Goal: Transaction & Acquisition: Purchase product/service

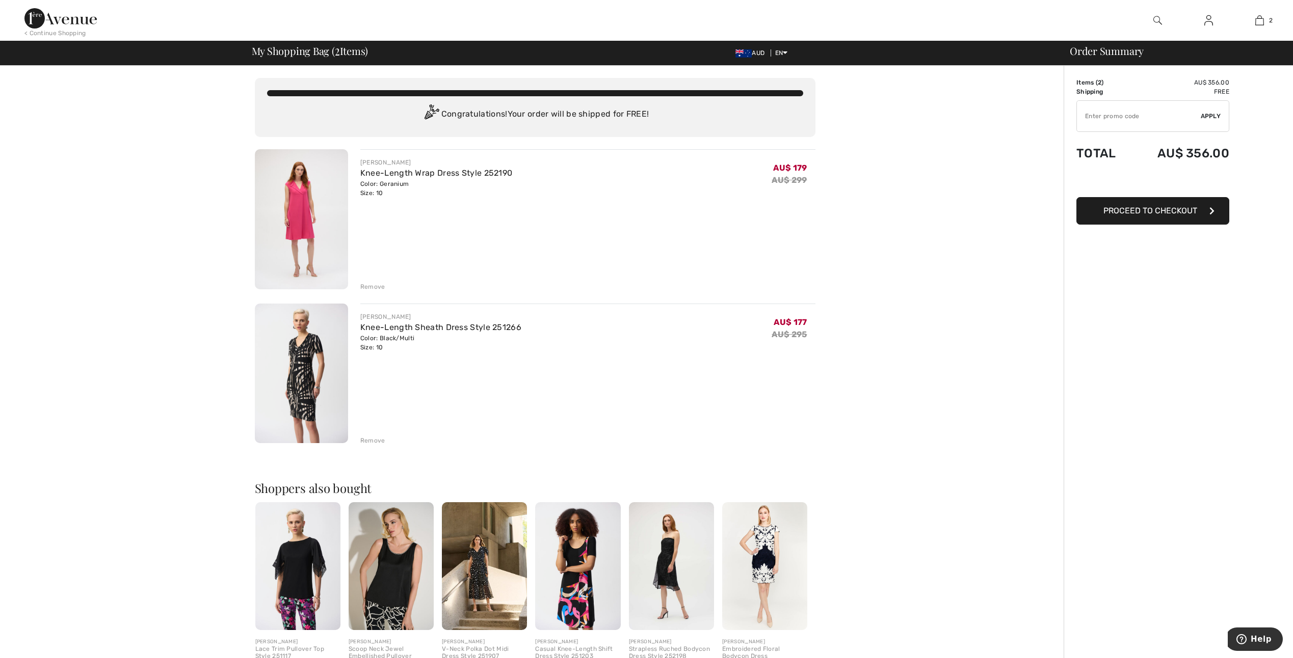
click at [414, 168] on span "Proceed to Checkout" at bounding box center [1150, 211] width 94 height 10
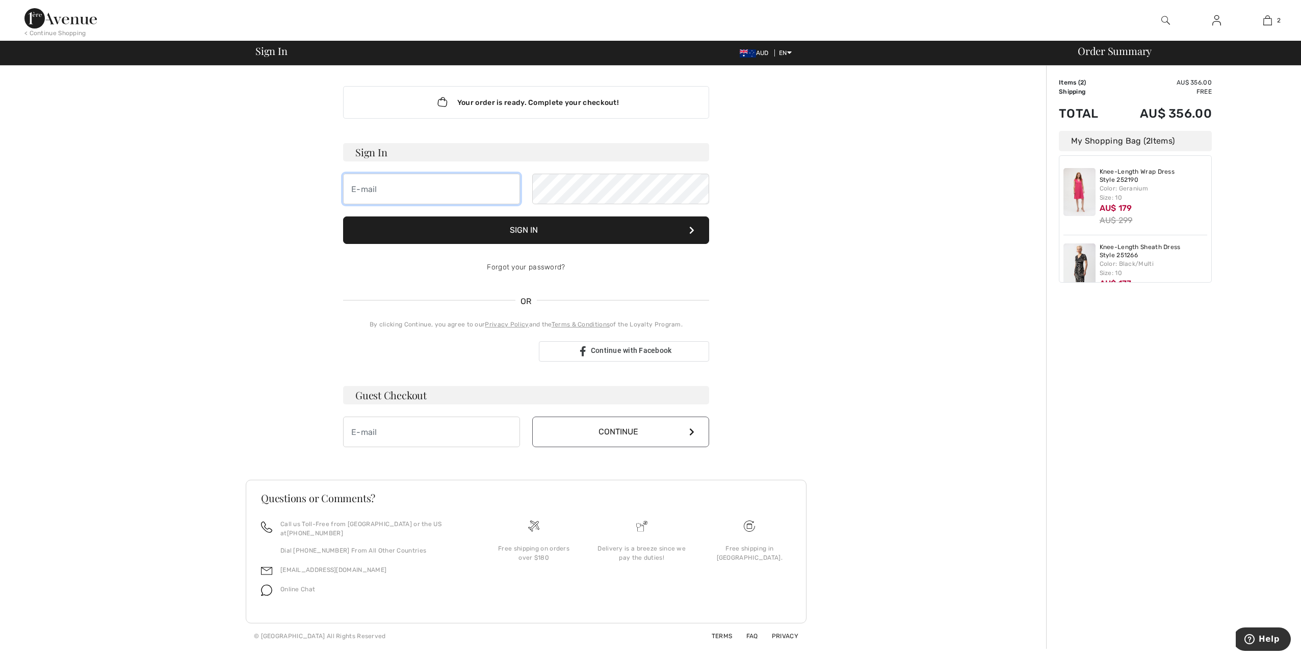
click at [442, 188] on input "email" at bounding box center [431, 189] width 177 height 31
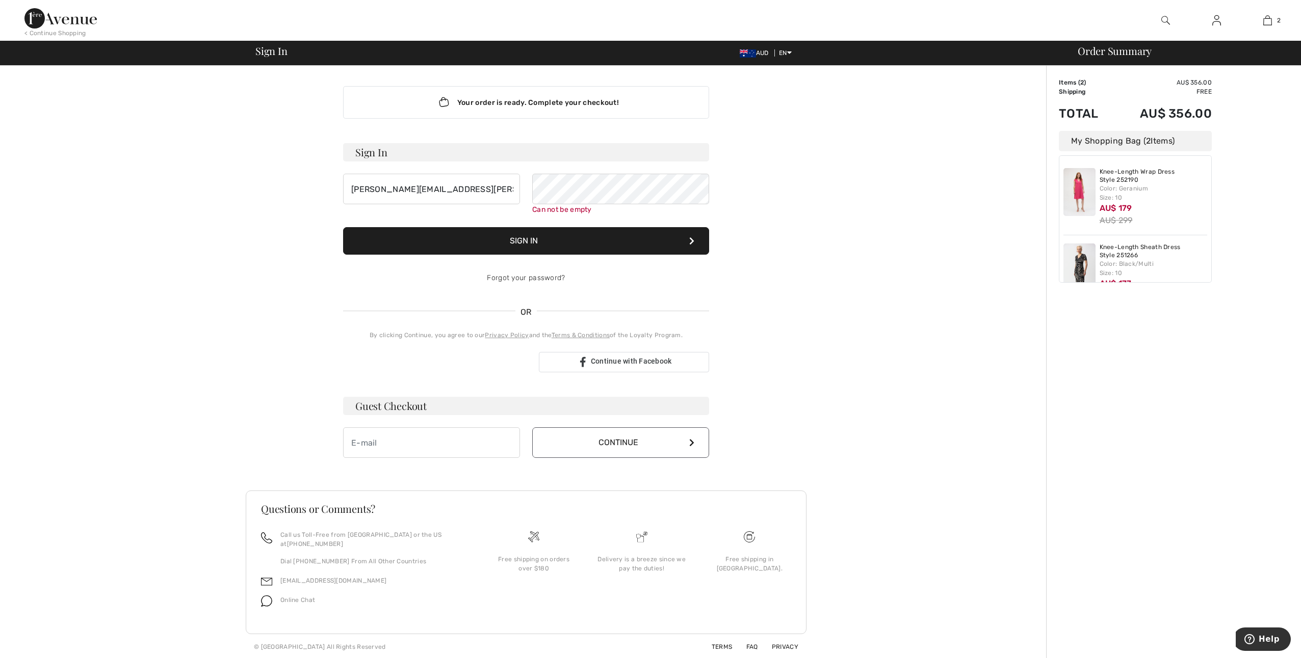
click at [565, 239] on button "Sign In" at bounding box center [526, 241] width 366 height 28
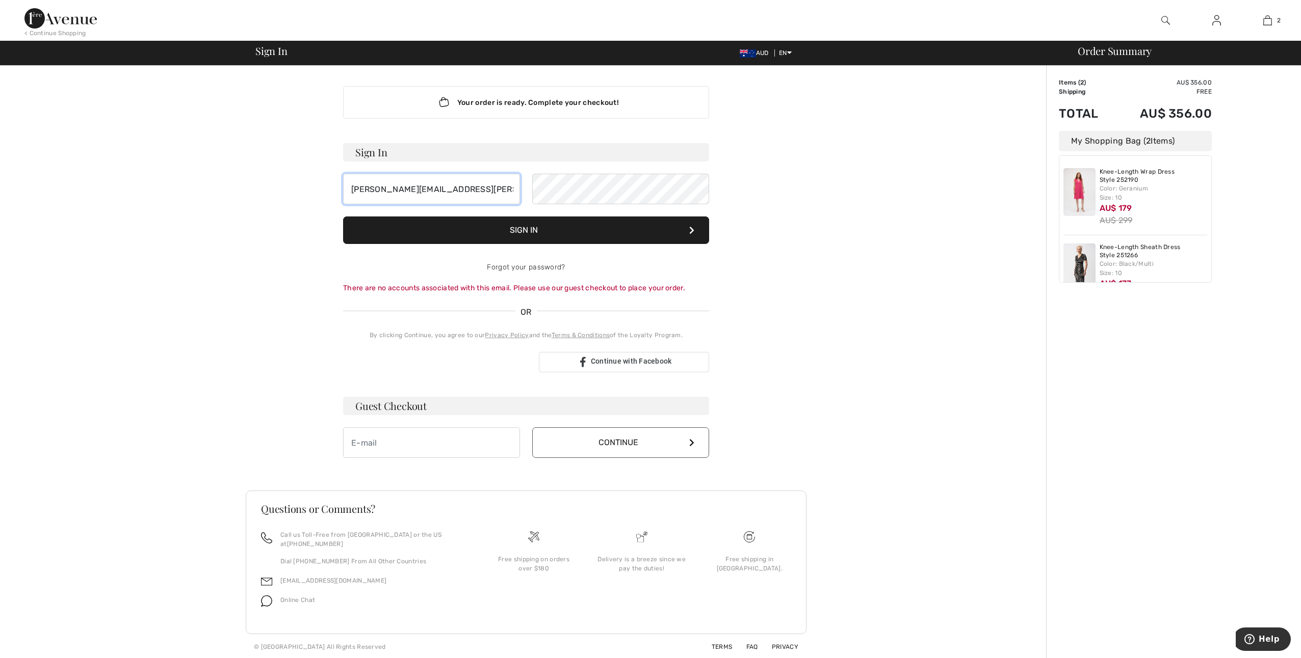
click at [367, 187] on input "lisa.johnston@courts.nsw.gov.au" at bounding box center [431, 189] width 177 height 31
type input "ljohnston@courts.nsw.gov.au"
click at [525, 228] on button "Sign In" at bounding box center [526, 231] width 366 height 28
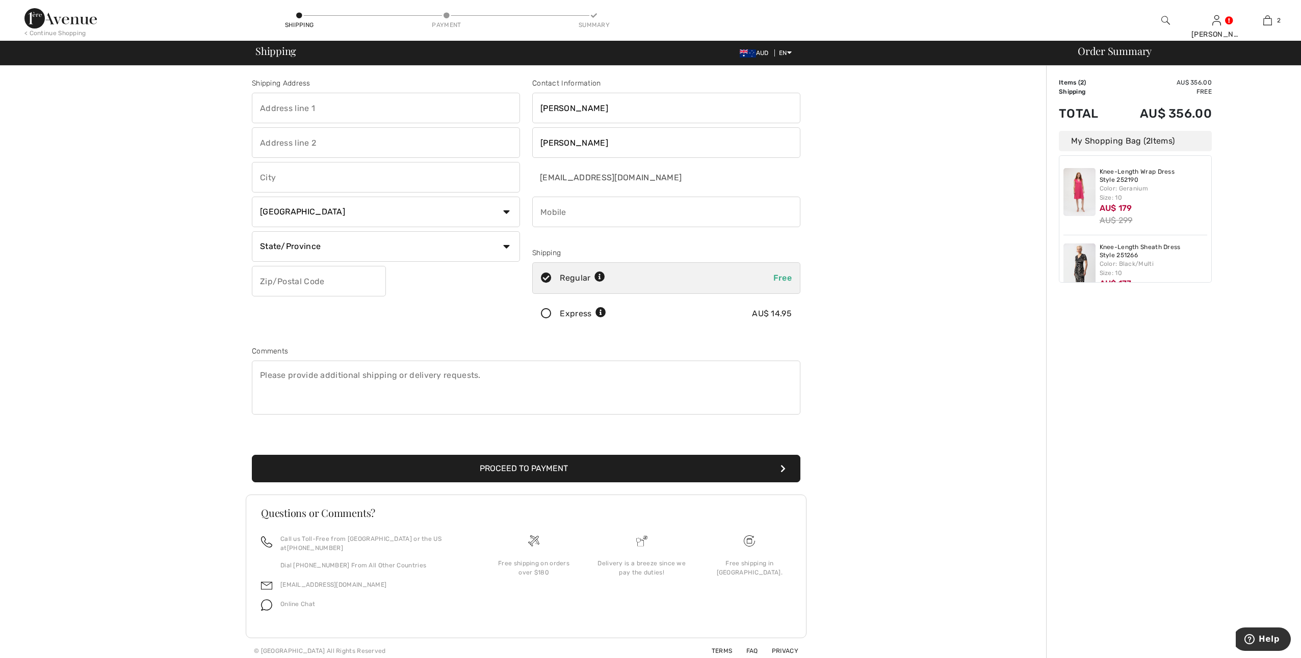
click at [331, 107] on input "text" at bounding box center [386, 108] width 268 height 31
type input "2 Slessor Place"
type input "Heathcote"
select select "AU"
type input "2233"
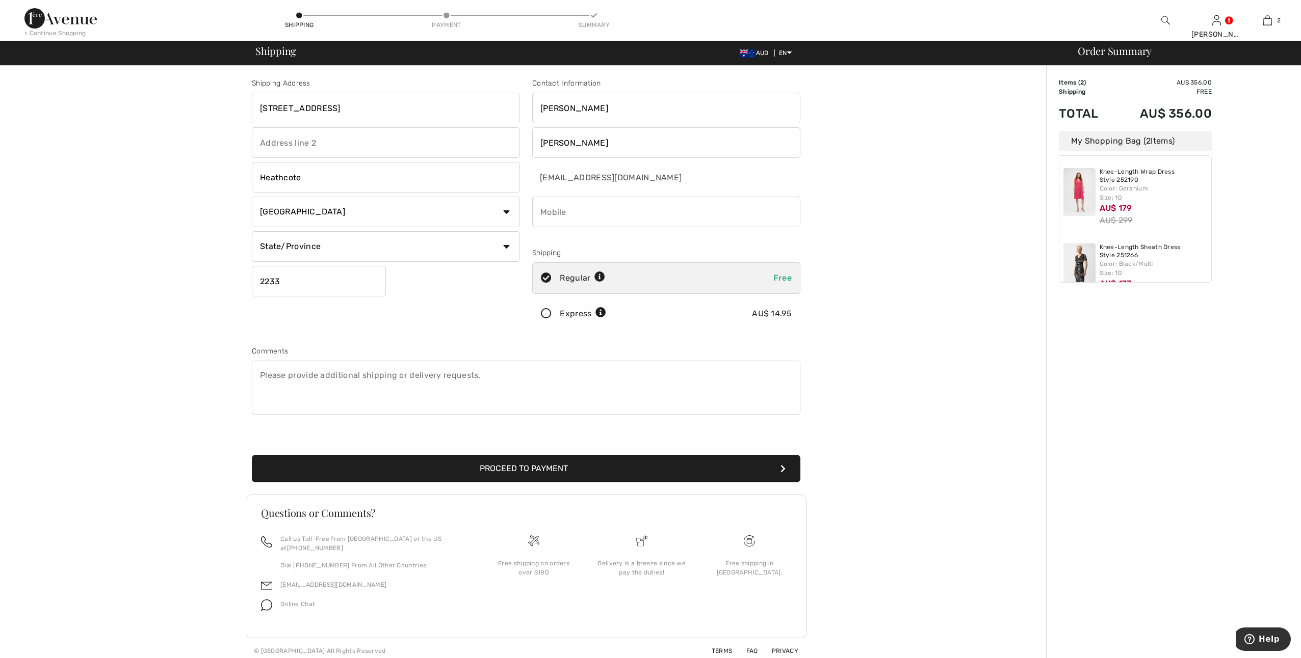
type input "0419237155"
click at [514, 464] on button "Proceed to Payment" at bounding box center [526, 469] width 548 height 28
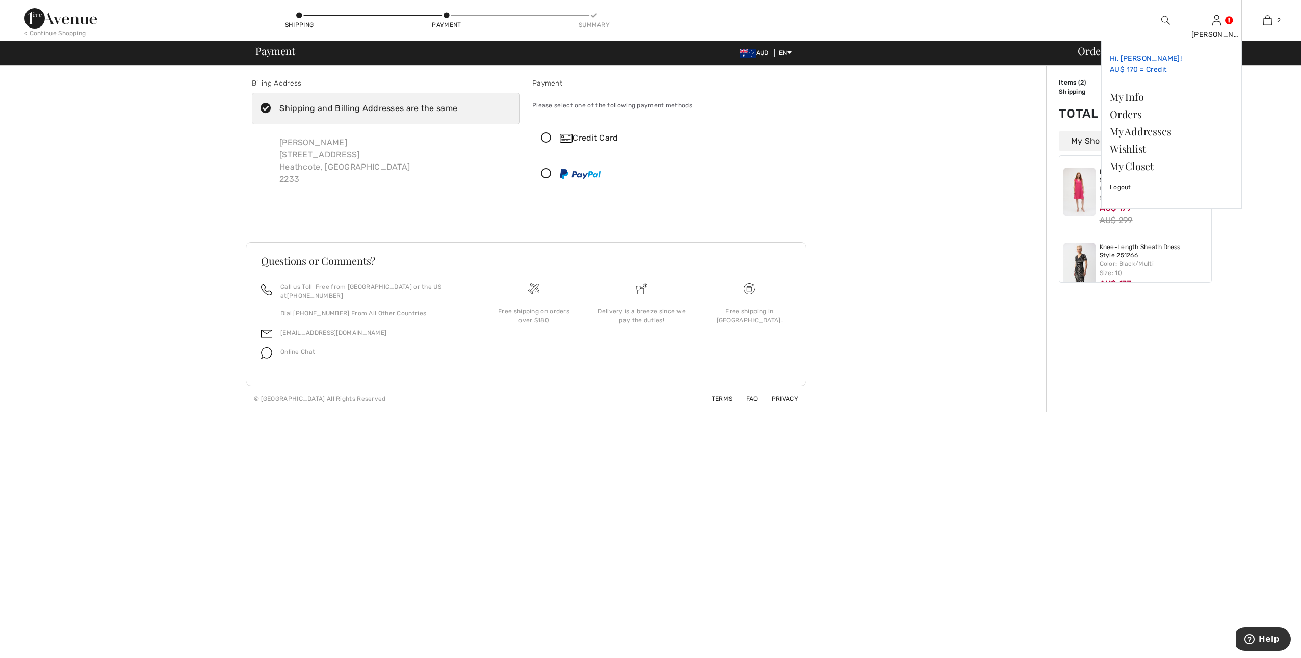
click at [1131, 64] on link "Hi, Lisa! AU$ 170 = Credit" at bounding box center [1170, 64] width 123 height 30
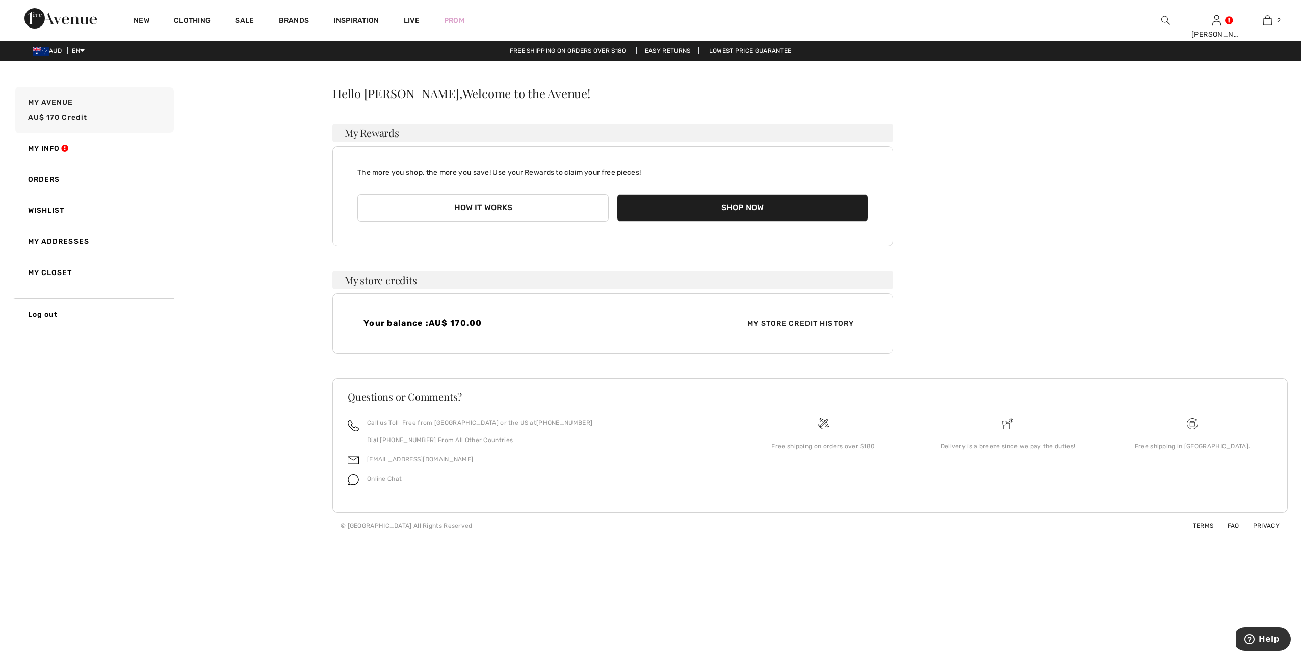
click at [744, 203] on button "Shop Now" at bounding box center [742, 208] width 251 height 28
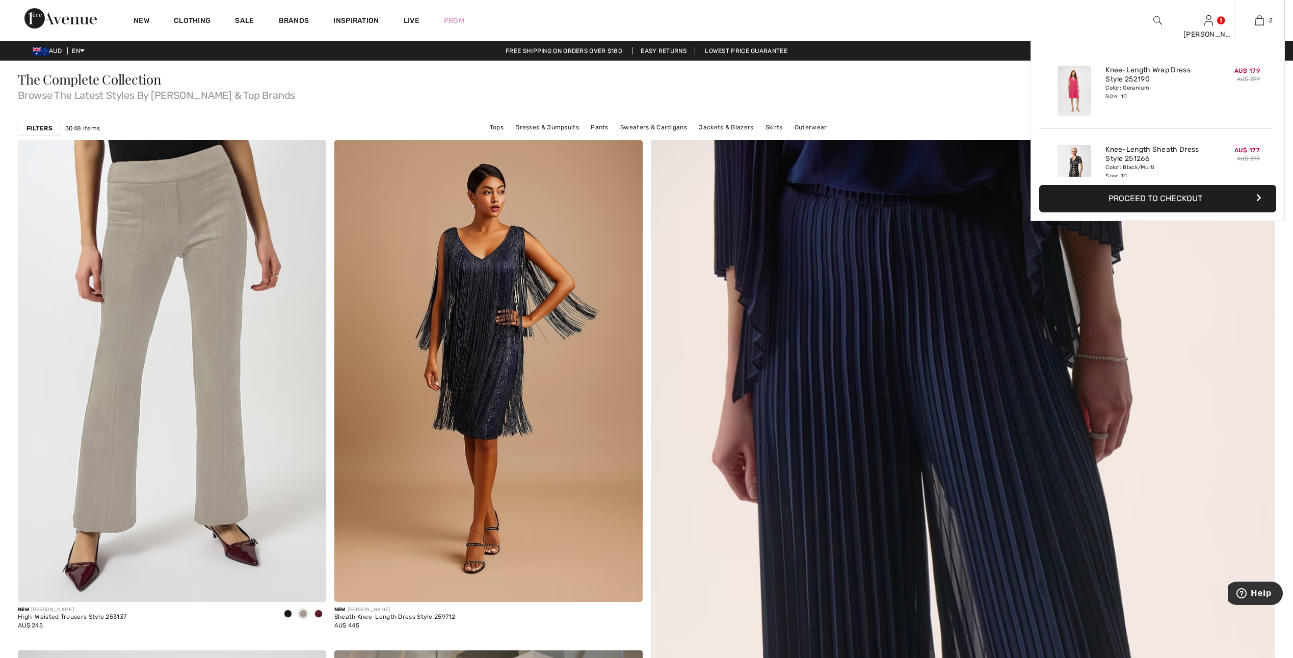
click at [1191, 197] on button "Proceed to Checkout" at bounding box center [1157, 199] width 237 height 28
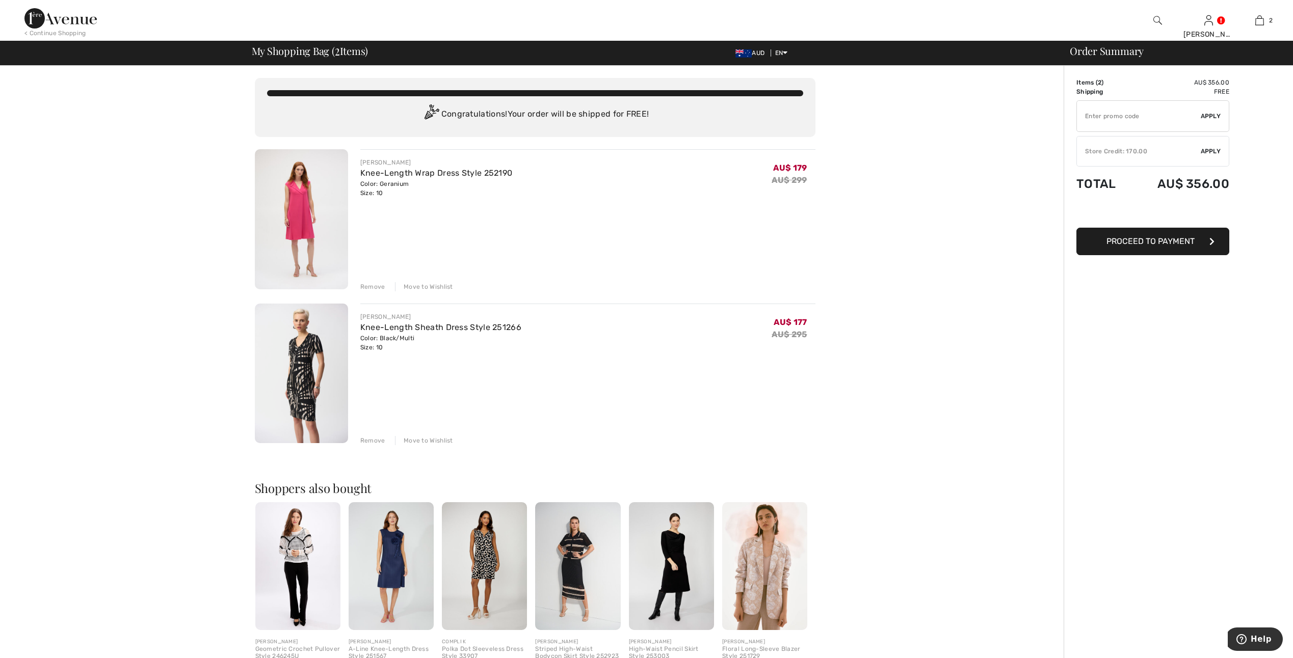
click at [1218, 148] on span "Apply" at bounding box center [1211, 151] width 20 height 9
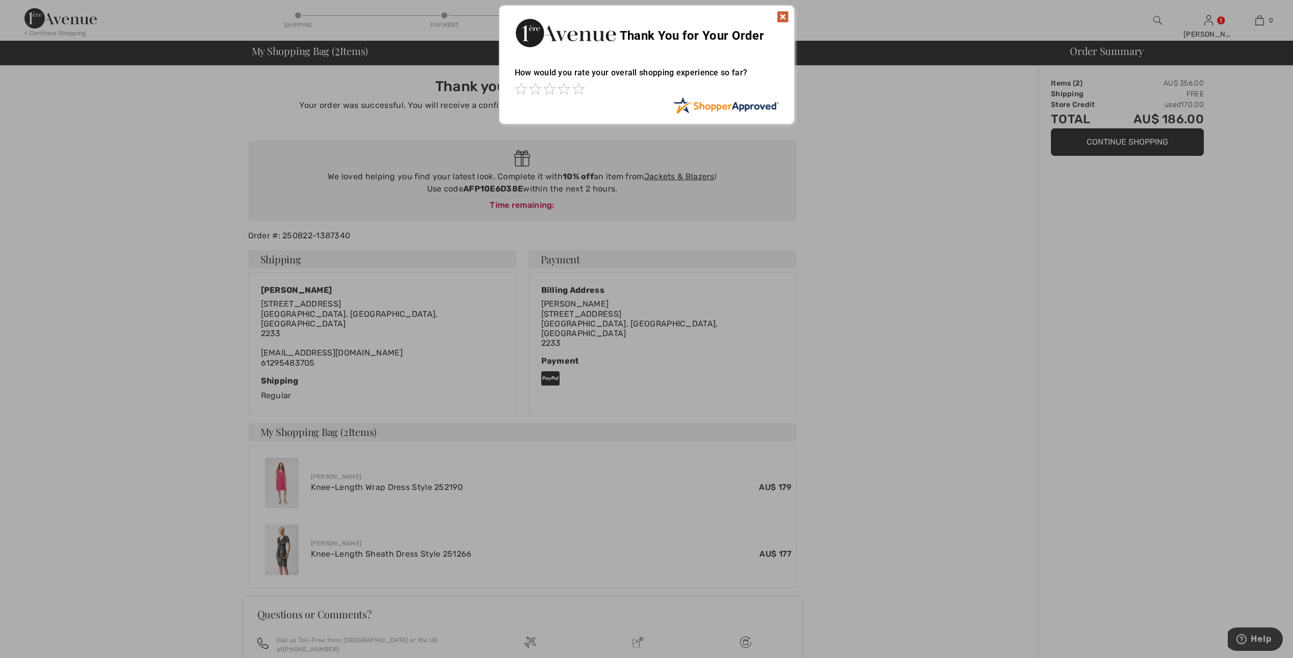
click at [782, 17] on img at bounding box center [783, 17] width 12 height 12
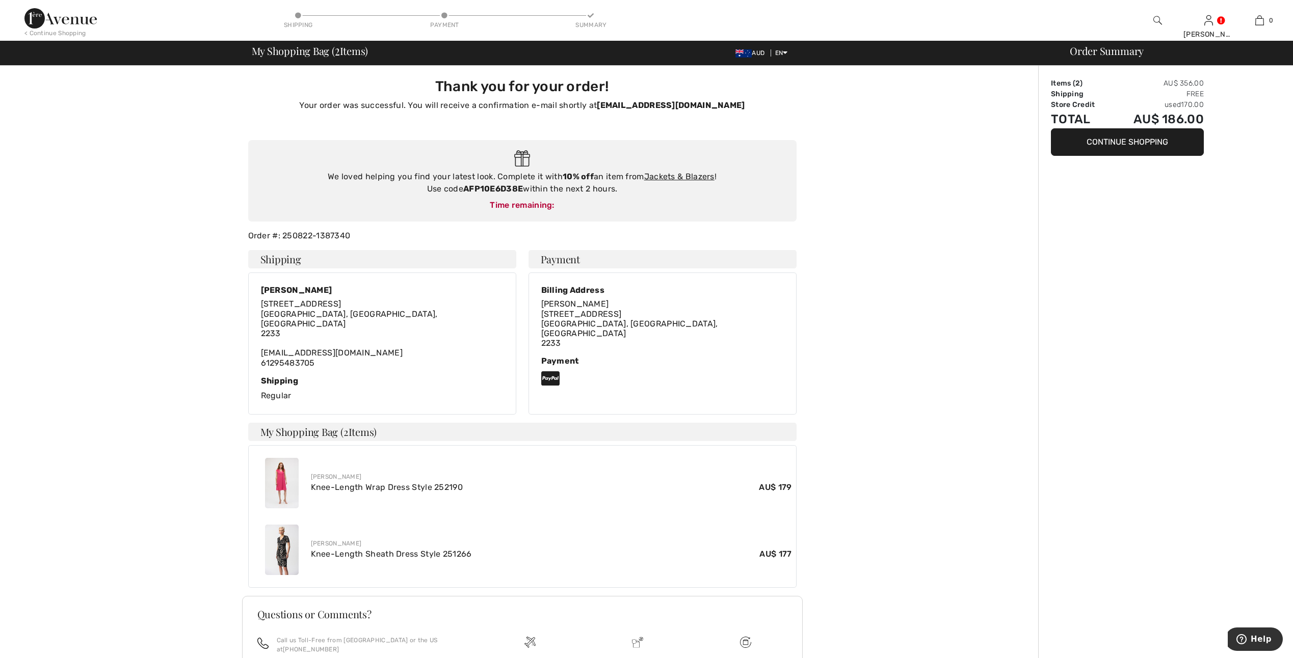
scroll to position [88, 0]
